Goal: Transaction & Acquisition: Purchase product/service

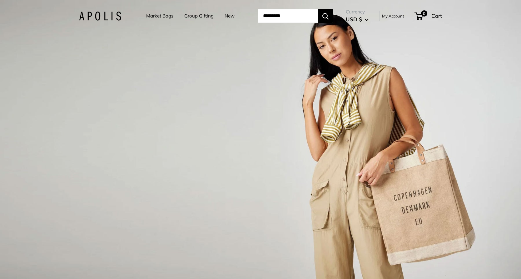
click at [204, 17] on link "Group Gifting" at bounding box center [198, 16] width 29 height 9
click at [157, 17] on link "Market Bags" at bounding box center [159, 16] width 27 height 9
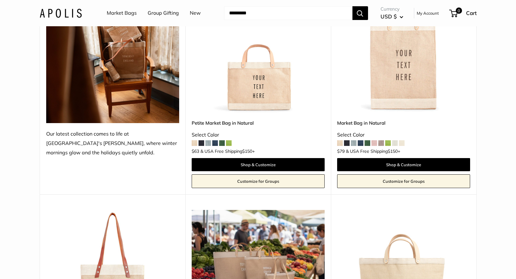
scroll to position [134, 0]
click at [344, 141] on span at bounding box center [347, 143] width 6 height 6
